Goal: Task Accomplishment & Management: Manage account settings

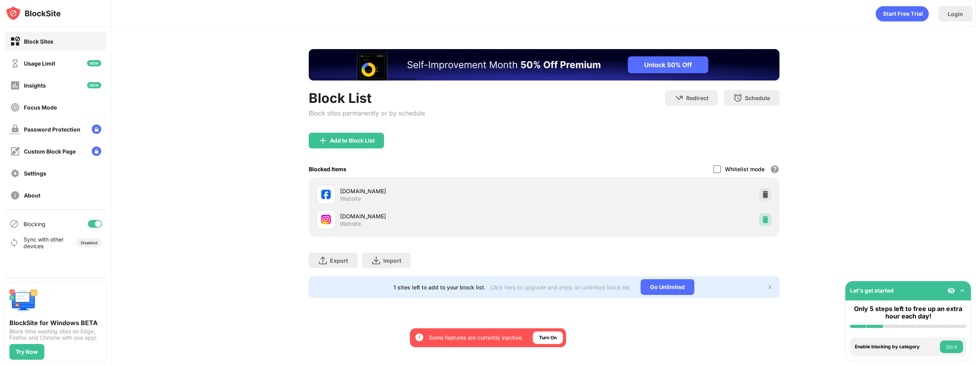
click at [771, 214] on div at bounding box center [765, 219] width 13 height 13
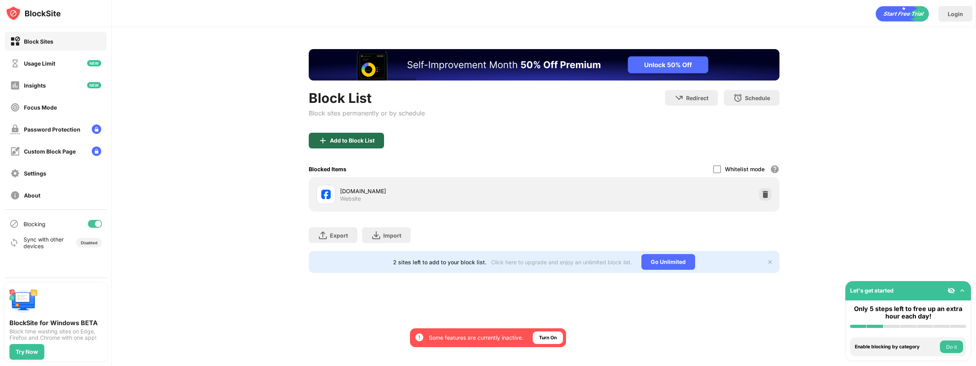
click at [344, 141] on div "Add to Block List" at bounding box center [352, 140] width 45 height 6
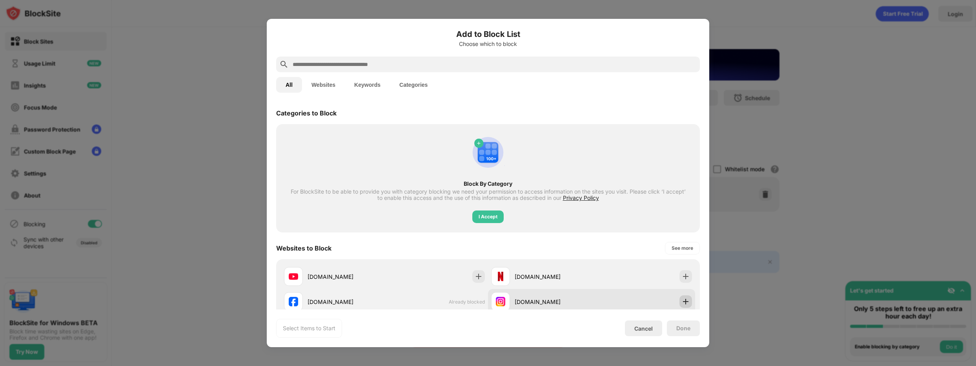
click at [682, 300] on img at bounding box center [686, 301] width 8 height 8
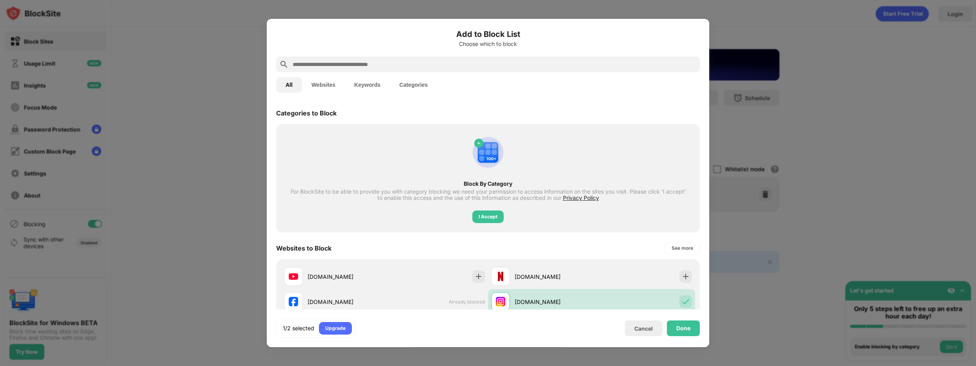
drag, startPoint x: 703, startPoint y: 337, endPoint x: 695, endPoint y: 335, distance: 8.3
click at [703, 337] on div "Add to Block List Choose which to block All Websites Keywords Categories Catego…" at bounding box center [488, 183] width 443 height 328
click at [693, 333] on div "Done" at bounding box center [683, 328] width 33 height 16
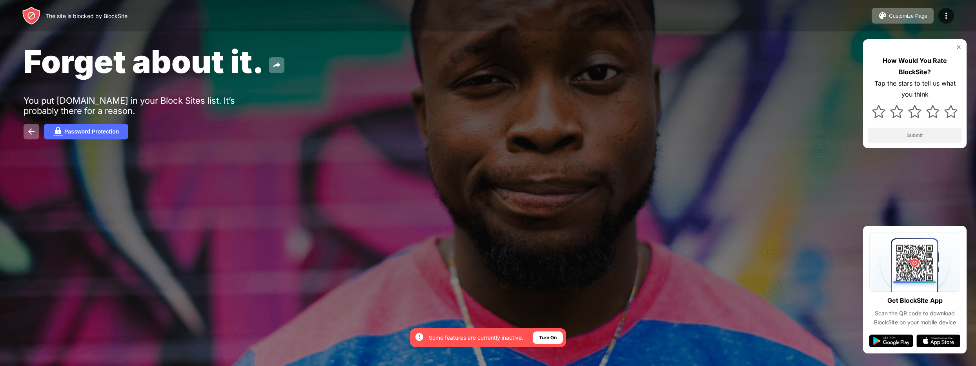
click at [955, 18] on div "The site is blocked by BlockSite Customize Page Edit Block List Redirect Custom…" at bounding box center [488, 15] width 976 height 31
click at [943, 12] on img at bounding box center [946, 15] width 9 height 9
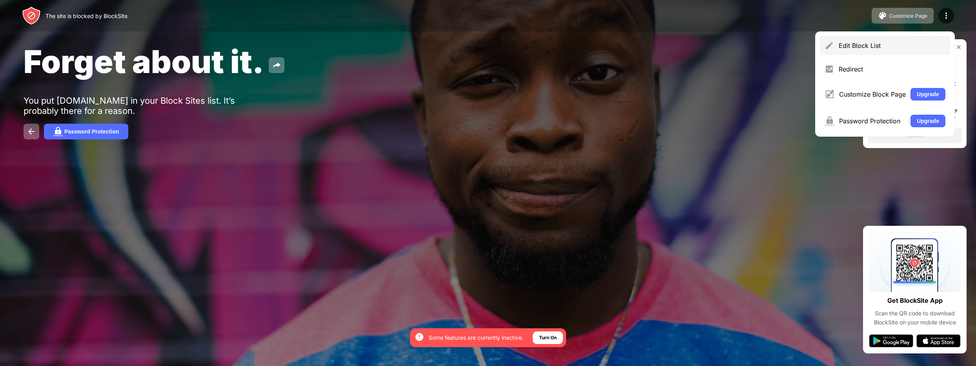
click at [886, 47] on div "Edit Block List" at bounding box center [892, 46] width 107 height 8
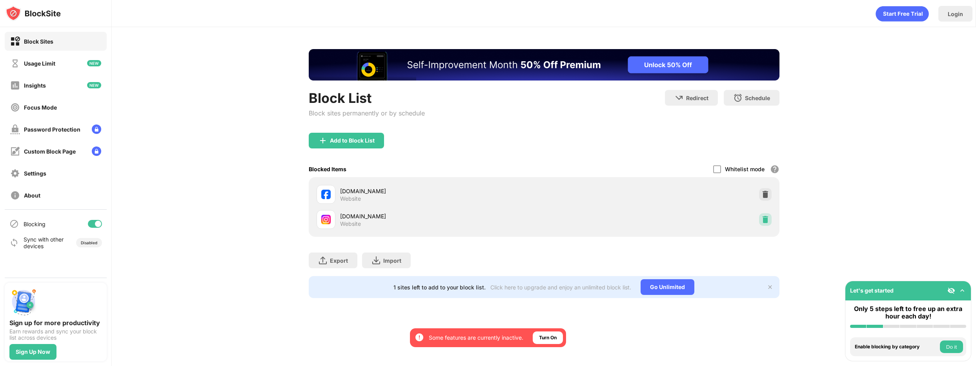
click at [762, 223] on img at bounding box center [766, 219] width 8 height 8
